Goal: Task Accomplishment & Management: Manage account settings

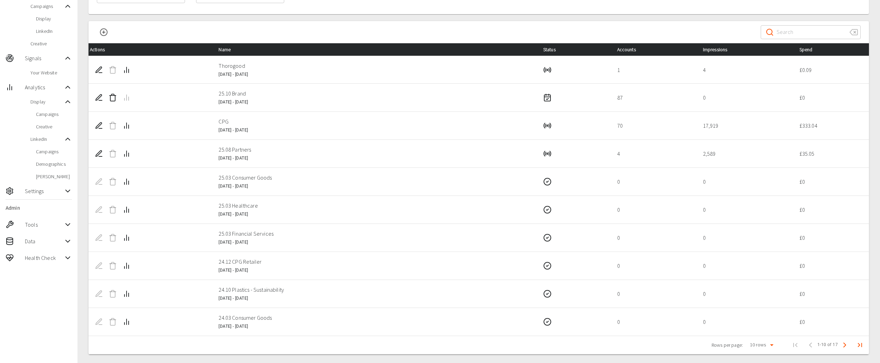
scroll to position [80, 0]
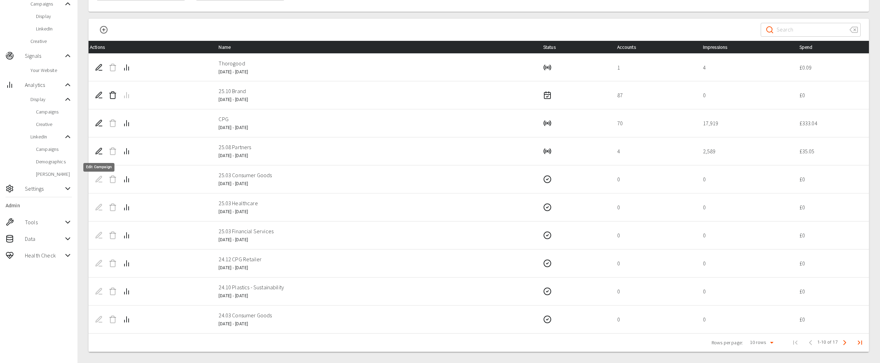
click at [97, 151] on icon "Edit Campaign" at bounding box center [99, 151] width 8 height 8
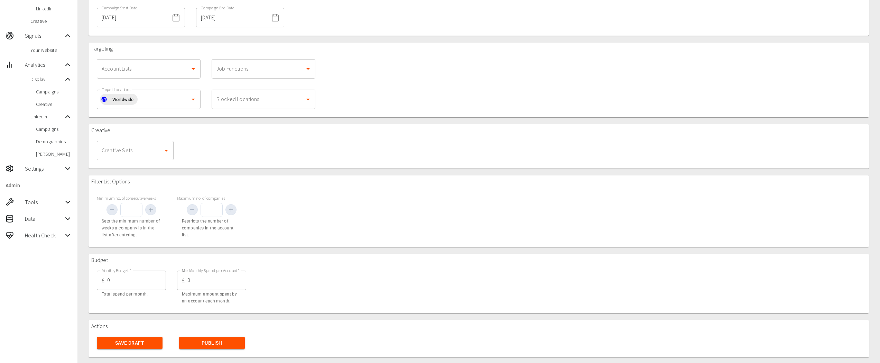
scroll to position [104, 0]
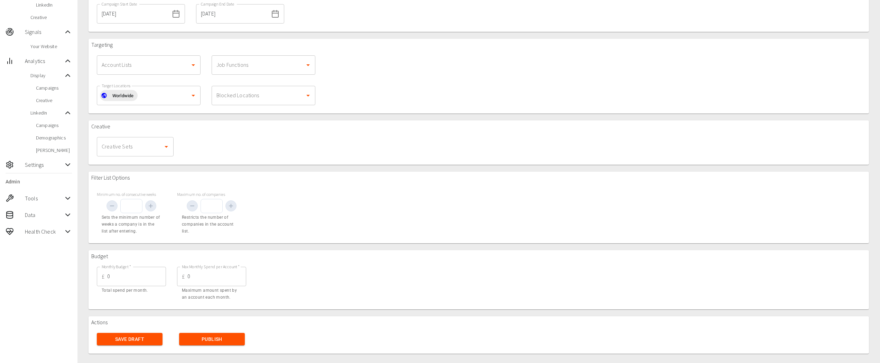
type input "25.08 Partners"
type input "1000"
type input "10"
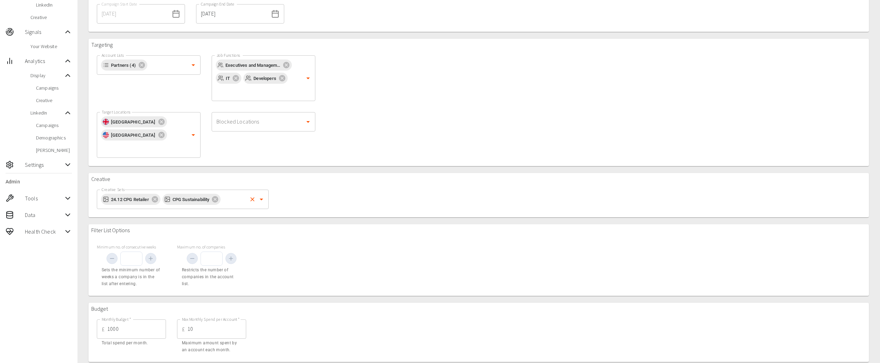
click at [234, 198] on input "Creative Sets" at bounding box center [234, 198] width 25 height 13
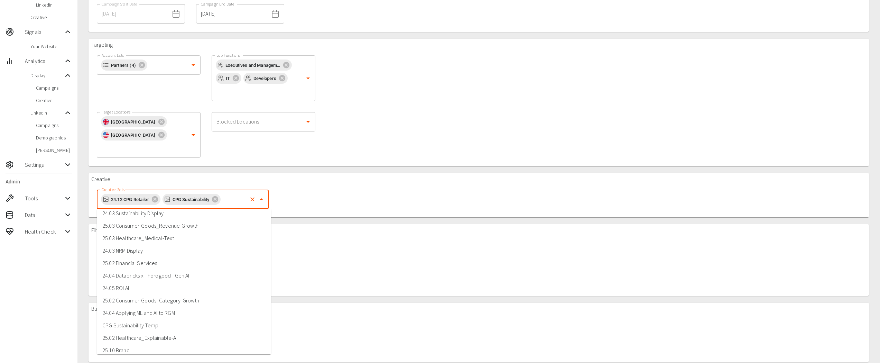
scroll to position [59, 0]
click at [166, 345] on li "25.10 Brand" at bounding box center [184, 345] width 174 height 12
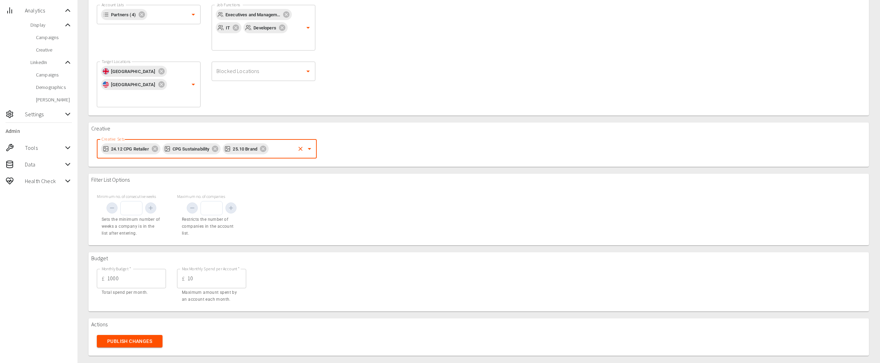
scroll to position [158, 0]
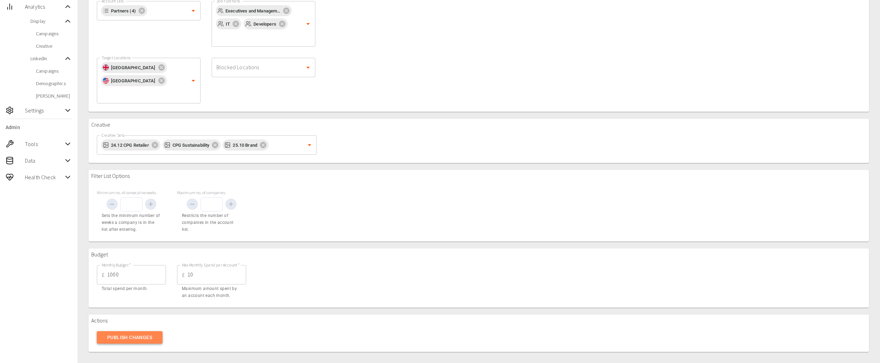
click at [142, 340] on button "Publish Changes" at bounding box center [130, 337] width 66 height 13
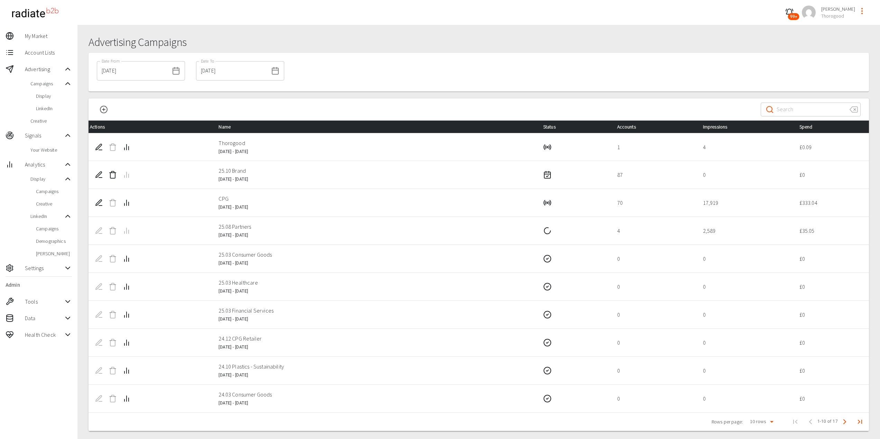
click at [404, 96] on div at bounding box center [478, 95] width 780 height 7
